Goal: Information Seeking & Learning: Learn about a topic

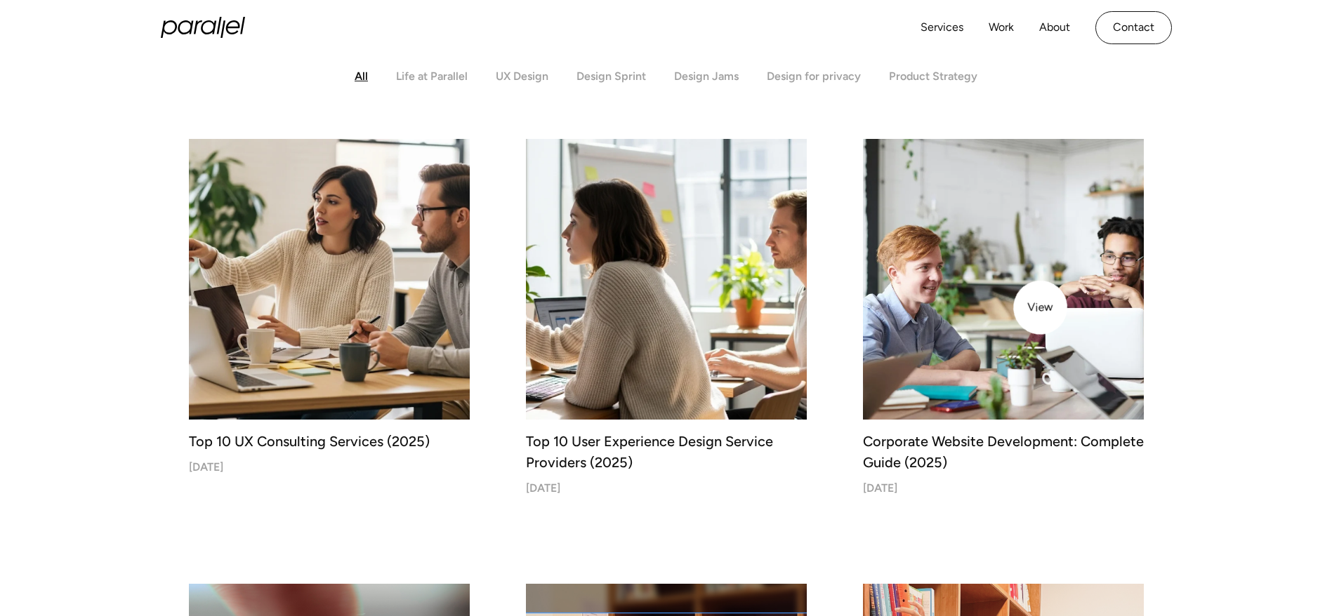
click at [1040, 308] on img at bounding box center [1003, 279] width 295 height 295
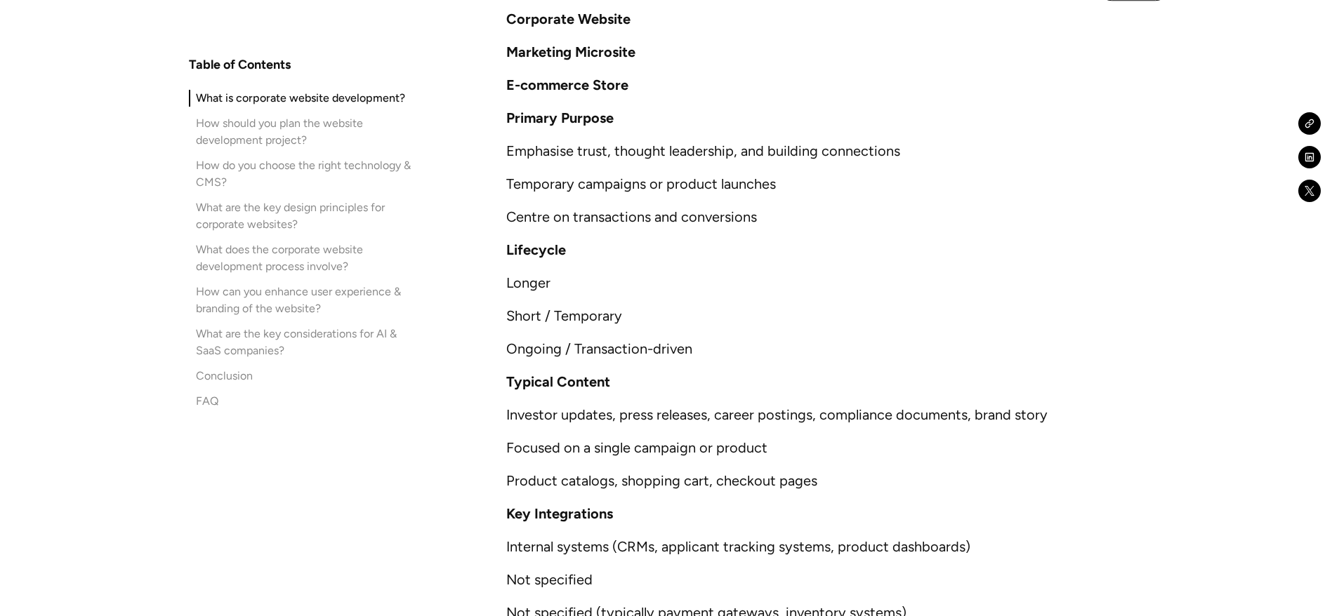
scroll to position [2716, 0]
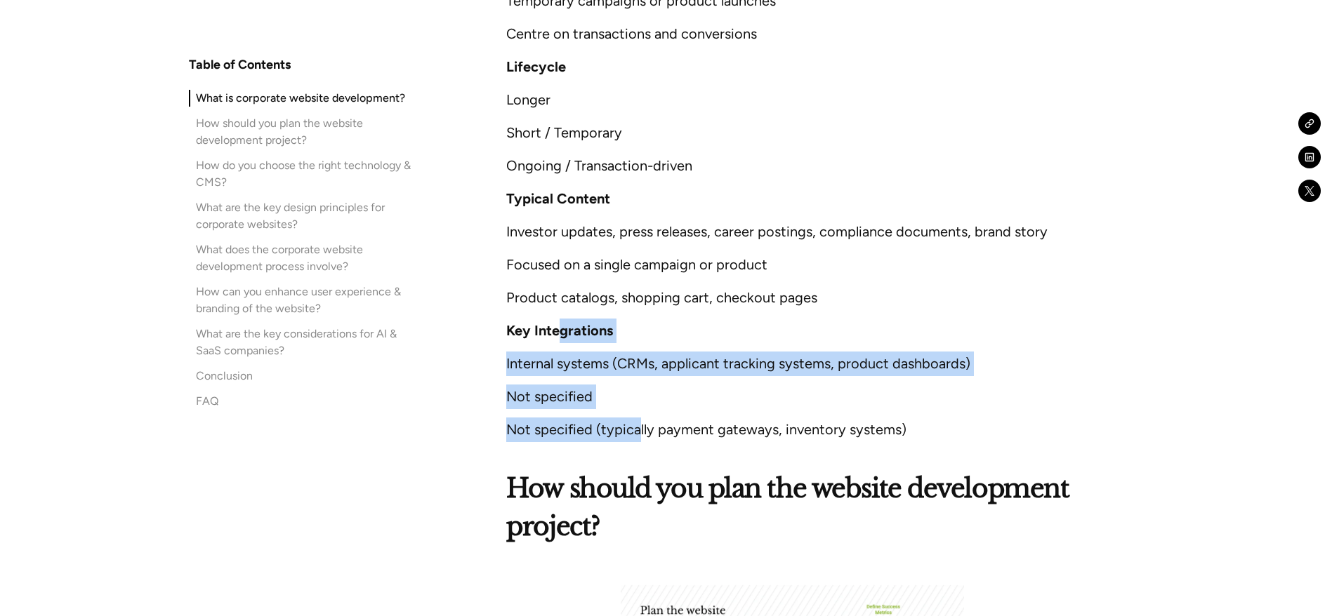
drag, startPoint x: 637, startPoint y: 394, endPoint x: 558, endPoint y: 312, distance: 114.2
click at [558, 312] on div "How does a corporate website differ from other types of websites? Feature Corpo…" at bounding box center [791, 89] width 571 height 708
click at [558, 322] on strong "Key Integrations" at bounding box center [559, 330] width 107 height 17
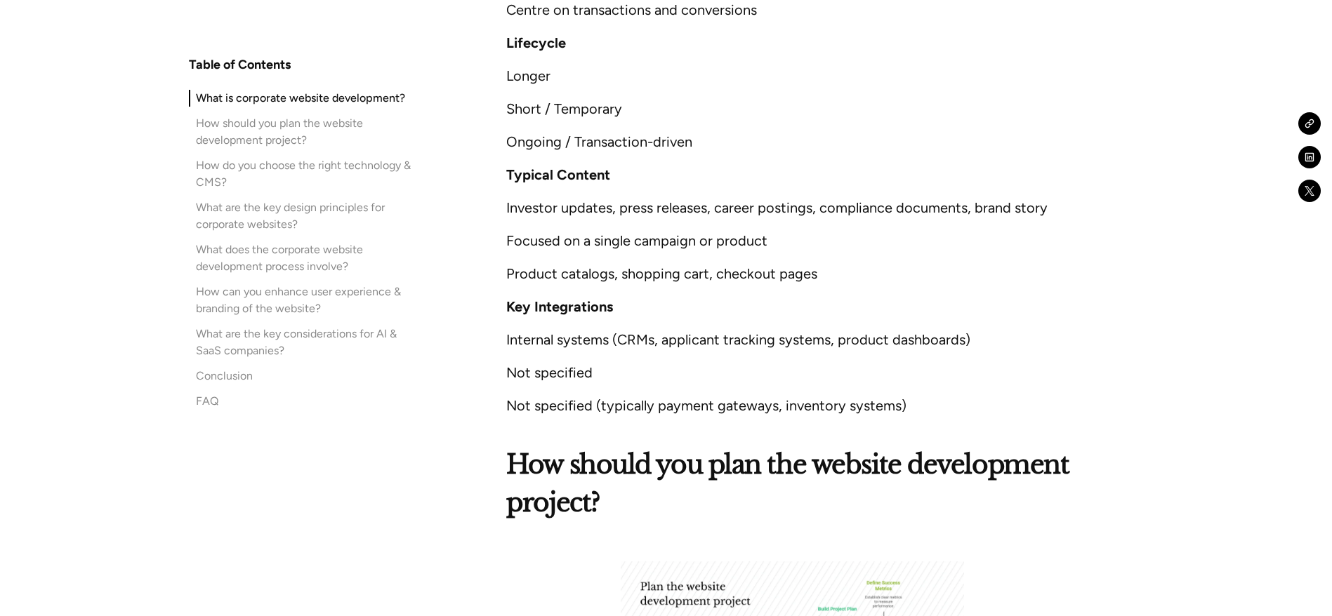
scroll to position [2742, 0]
